Goal: Task Accomplishment & Management: Complete application form

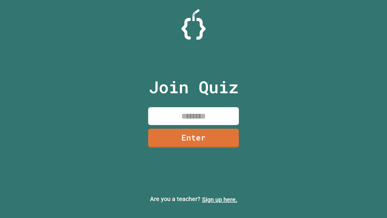
click at [219, 199] on link "Sign up here." at bounding box center [219, 198] width 35 height 7
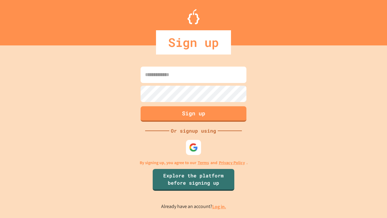
click at [219, 206] on link "Log in." at bounding box center [219, 206] width 14 height 6
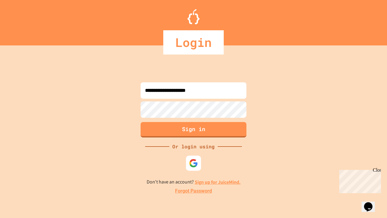
type input "**********"
